Goal: Transaction & Acquisition: Obtain resource

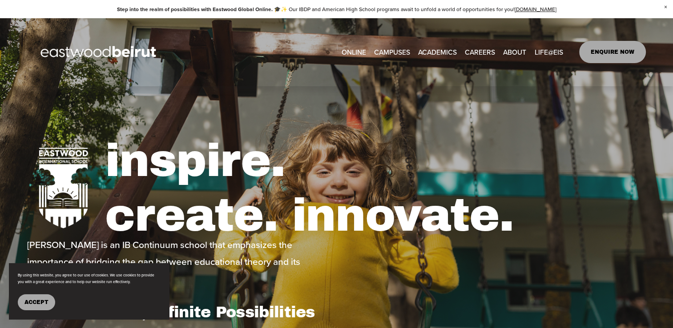
click at [37, 303] on span "Accept" at bounding box center [36, 302] width 24 height 6
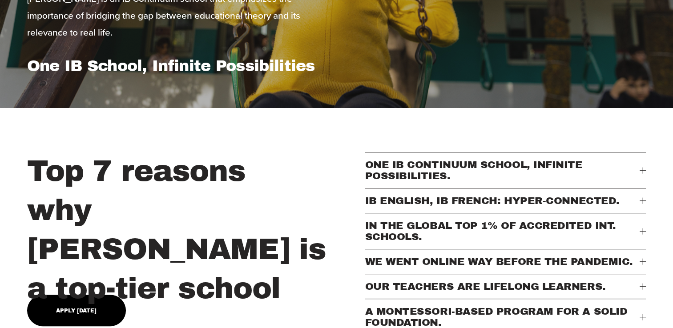
scroll to position [267, 0]
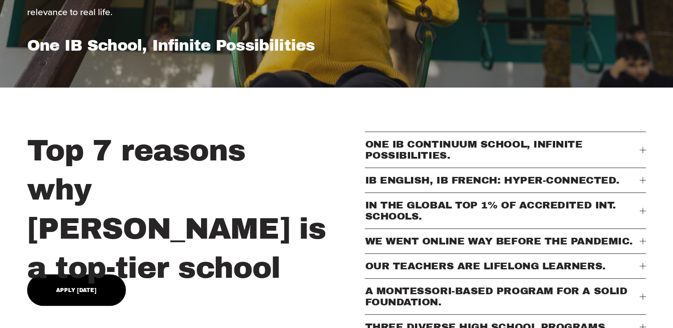
click at [644, 214] on div at bounding box center [642, 211] width 6 height 6
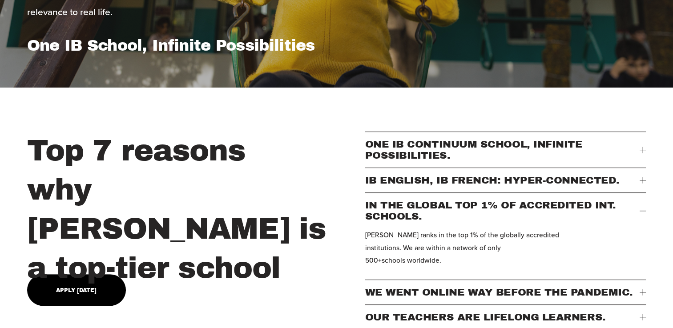
scroll to position [311, 0]
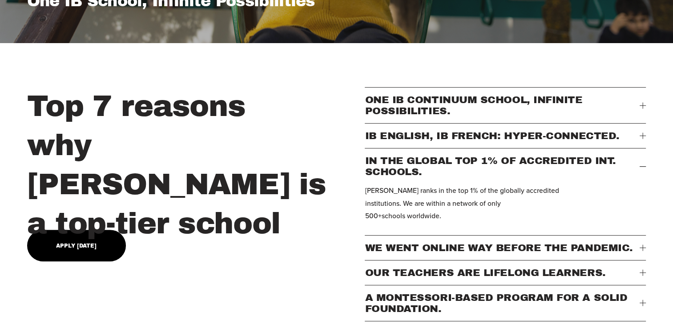
click at [641, 251] on div at bounding box center [642, 248] width 6 height 6
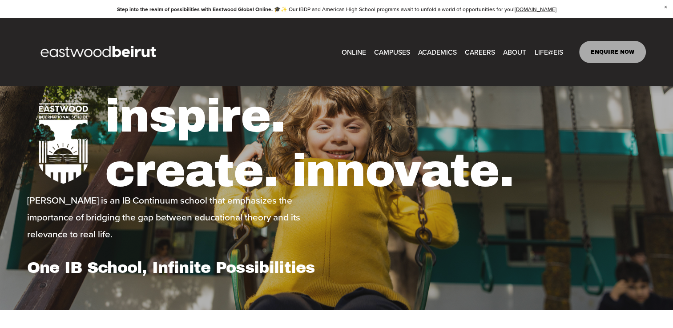
scroll to position [0, 0]
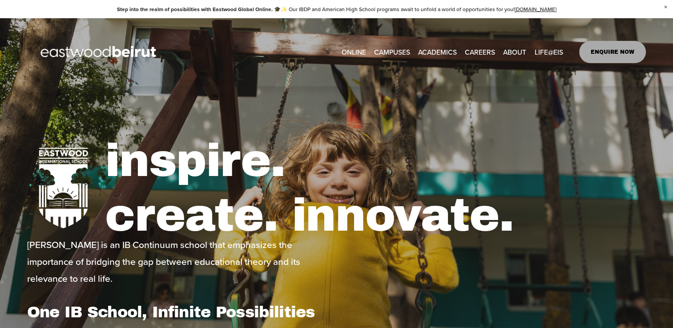
type input "*****"
click at [0, 0] on span "Tuition & Financial Aid" at bounding box center [0, 0] width 0 height 0
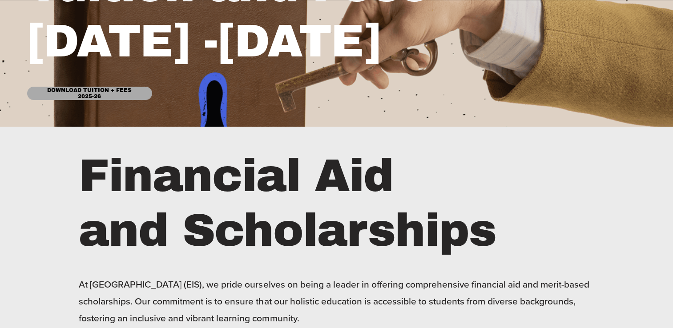
scroll to position [222, 0]
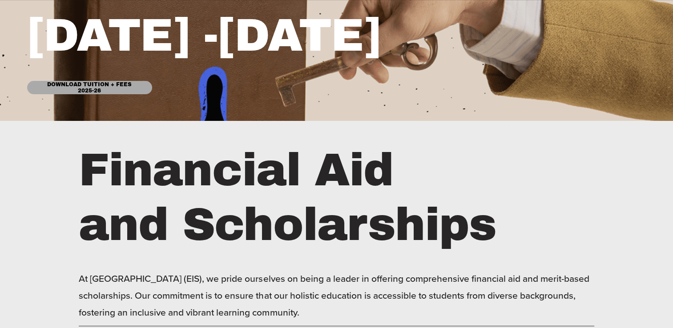
click at [80, 86] on link "Download Tuition + Fees 2025-26" at bounding box center [89, 87] width 125 height 13
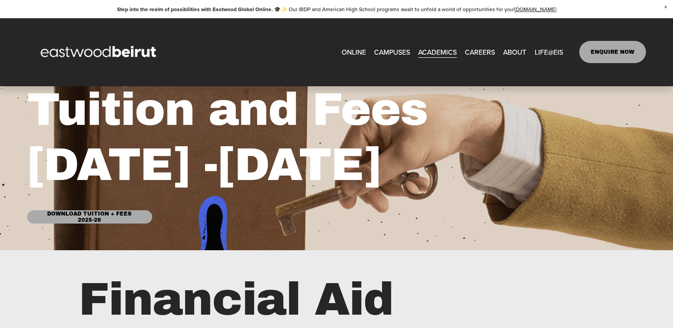
scroll to position [0, 0]
